Goal: Information Seeking & Learning: Learn about a topic

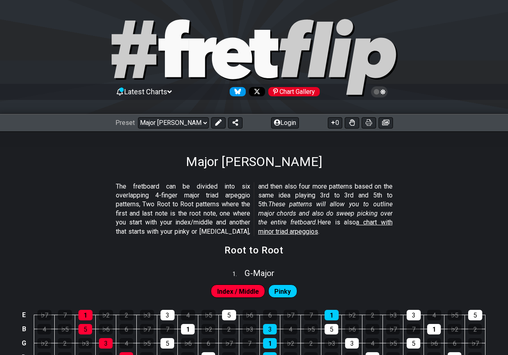
drag, startPoint x: 177, startPoint y: 156, endPoint x: 333, endPoint y: 164, distance: 156.4
click at [333, 164] on div "Major [PERSON_NAME]" at bounding box center [254, 150] width 508 height 38
drag, startPoint x: 184, startPoint y: 154, endPoint x: 391, endPoint y: 275, distance: 240.0
click at [368, 122] on icon at bounding box center [369, 122] width 6 height 6
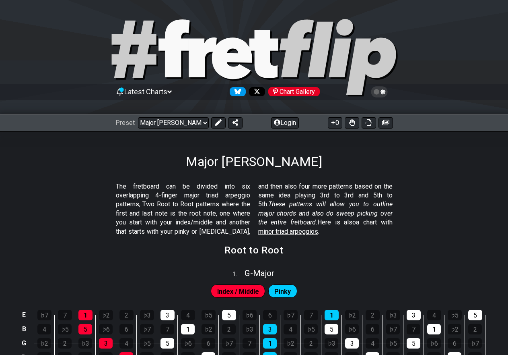
drag, startPoint x: 175, startPoint y: 156, endPoint x: 303, endPoint y: 201, distance: 136.1
drag, startPoint x: 418, startPoint y: 191, endPoint x: 141, endPoint y: -41, distance: 361.5
click at [385, 123] on icon at bounding box center [385, 122] width 7 height 6
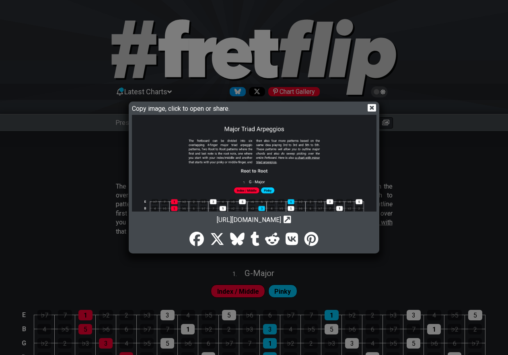
click at [371, 107] on icon at bounding box center [372, 107] width 8 height 8
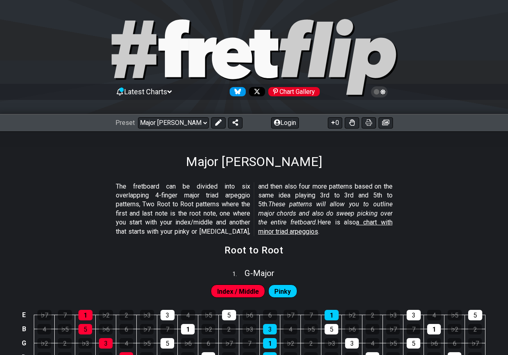
click at [362, 222] on span "a chart with minor triad arpeggios" at bounding box center [325, 226] width 134 height 17
select select "/minor-triad-arpeggios"
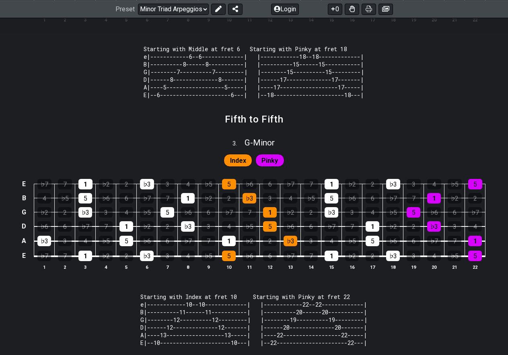
scroll to position [459, 0]
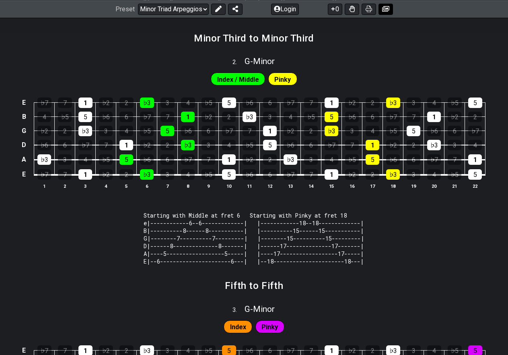
click at [384, 8] on icon at bounding box center [385, 9] width 7 height 6
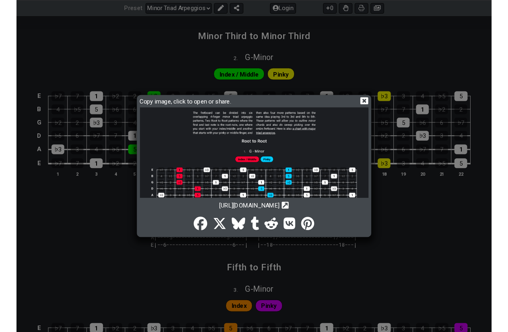
scroll to position [40, 0]
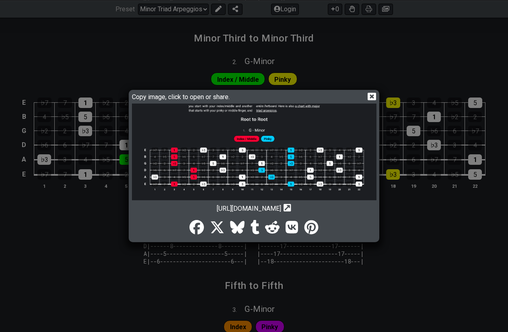
click at [369, 96] on icon at bounding box center [372, 97] width 8 height 8
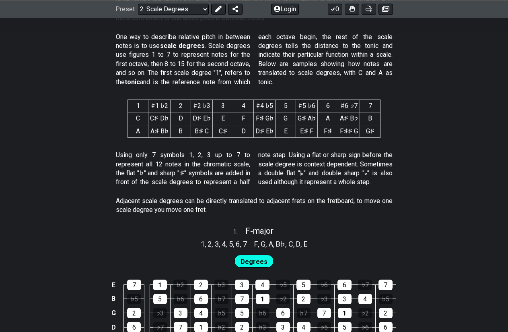
scroll to position [563, 0]
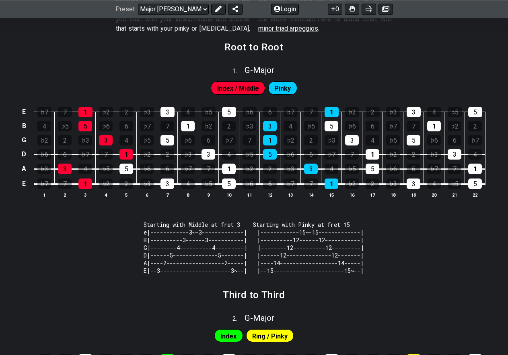
scroll to position [201, 0]
